Goal: Information Seeking & Learning: Learn about a topic

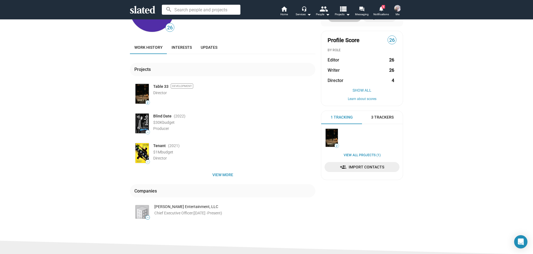
scroll to position [28, 0]
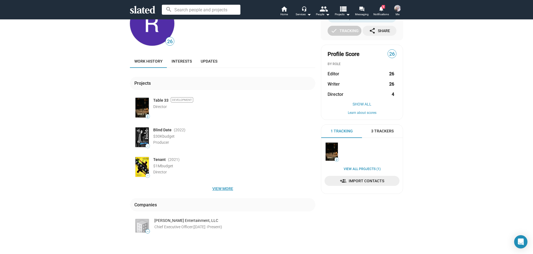
click at [220, 190] on span "View more" at bounding box center [222, 189] width 176 height 10
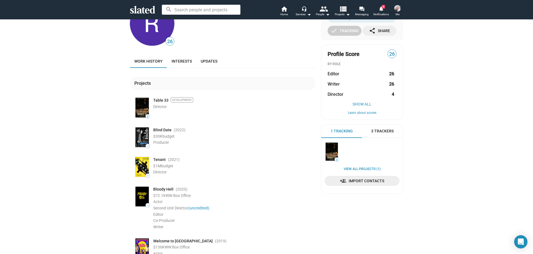
click at [159, 162] on span "Tenant" at bounding box center [159, 159] width 12 height 5
click at [156, 159] on span "Tenant" at bounding box center [159, 159] width 12 height 5
click at [138, 165] on img at bounding box center [141, 167] width 13 height 20
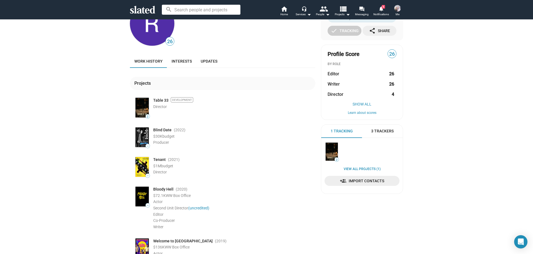
click at [138, 165] on img at bounding box center [141, 167] width 13 height 20
click at [139, 163] on img at bounding box center [141, 167] width 13 height 20
click at [174, 162] on span "(2021 )" at bounding box center [174, 159] width 12 height 5
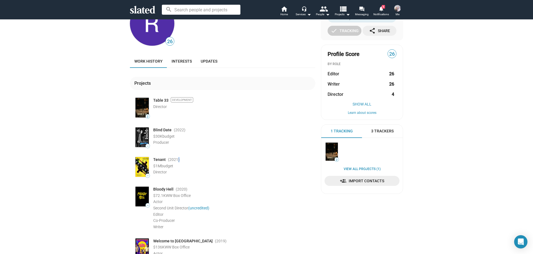
click at [181, 162] on div "Tenant (2021 )" at bounding box center [234, 159] width 162 height 5
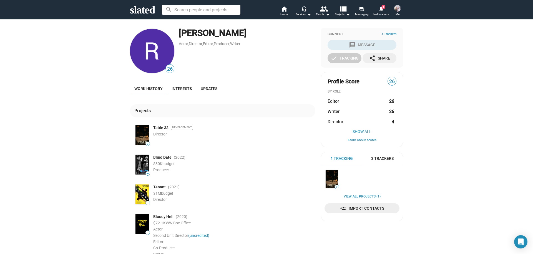
scroll to position [0, 0]
drag, startPoint x: 152, startPoint y: 186, endPoint x: 165, endPoint y: 186, distance: 13.0
click at [165, 186] on div "Tenant (2021 )" at bounding box center [234, 187] width 162 height 5
copy div "Tenant"
